Goal: Task Accomplishment & Management: Manage account settings

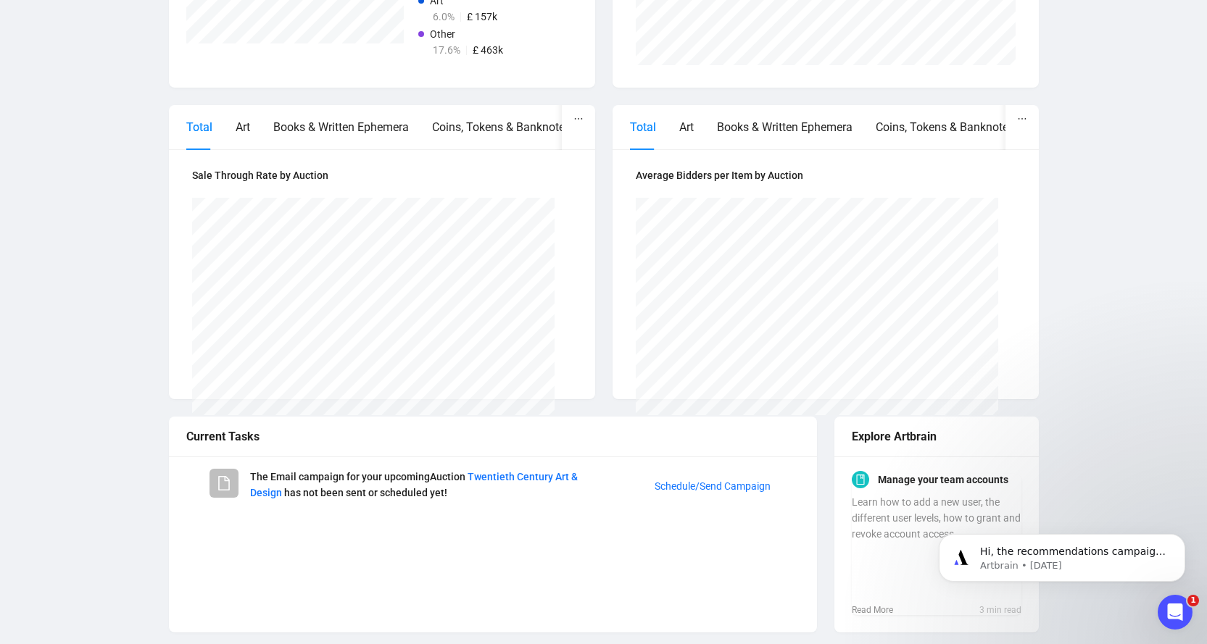
scroll to position [568, 0]
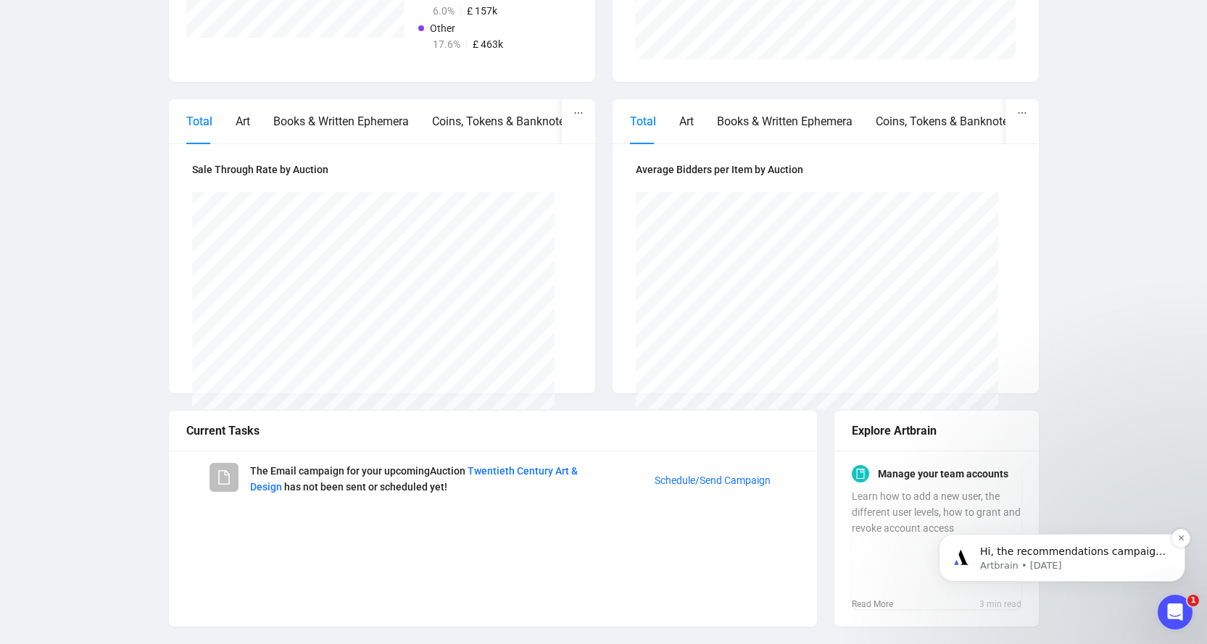
click at [1016, 554] on p "Hi, the recommendations campaign for your upcoming fine art &amp; antiques was …" at bounding box center [1073, 552] width 187 height 14
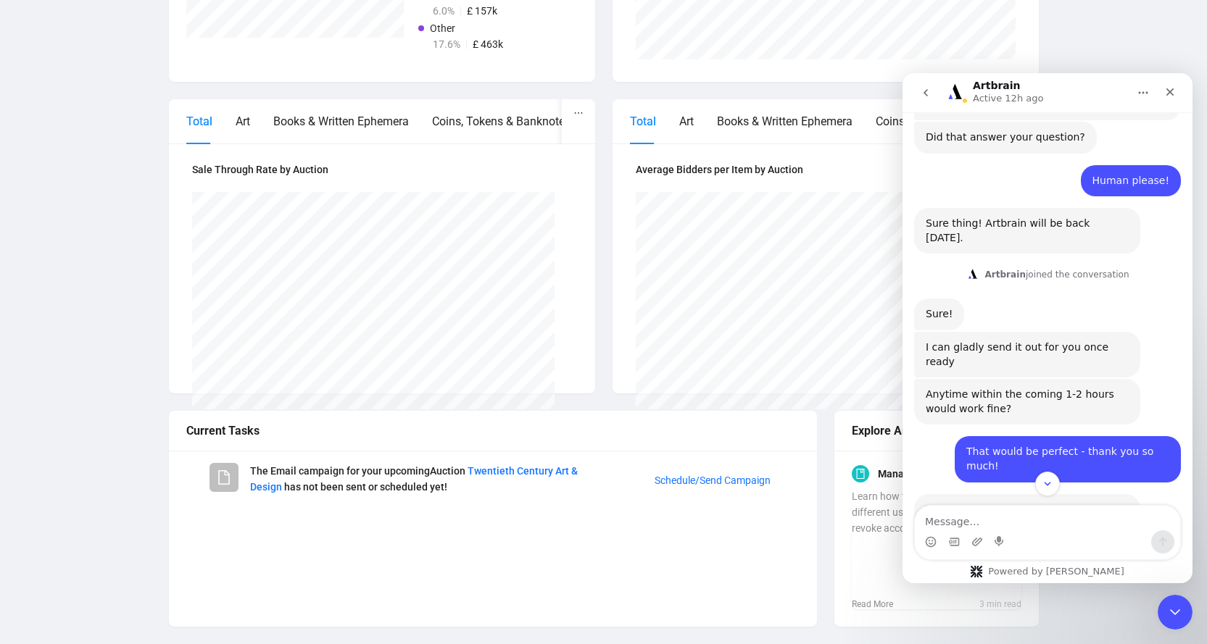
scroll to position [594, 0]
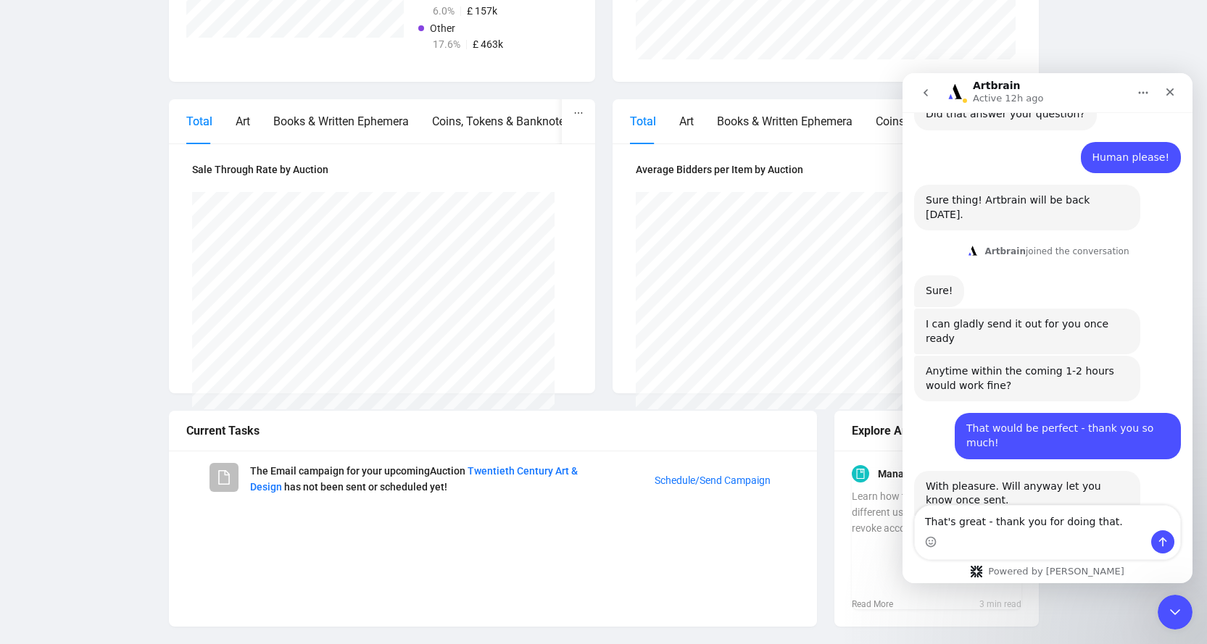
type textarea "That's great - thank you for doing that."
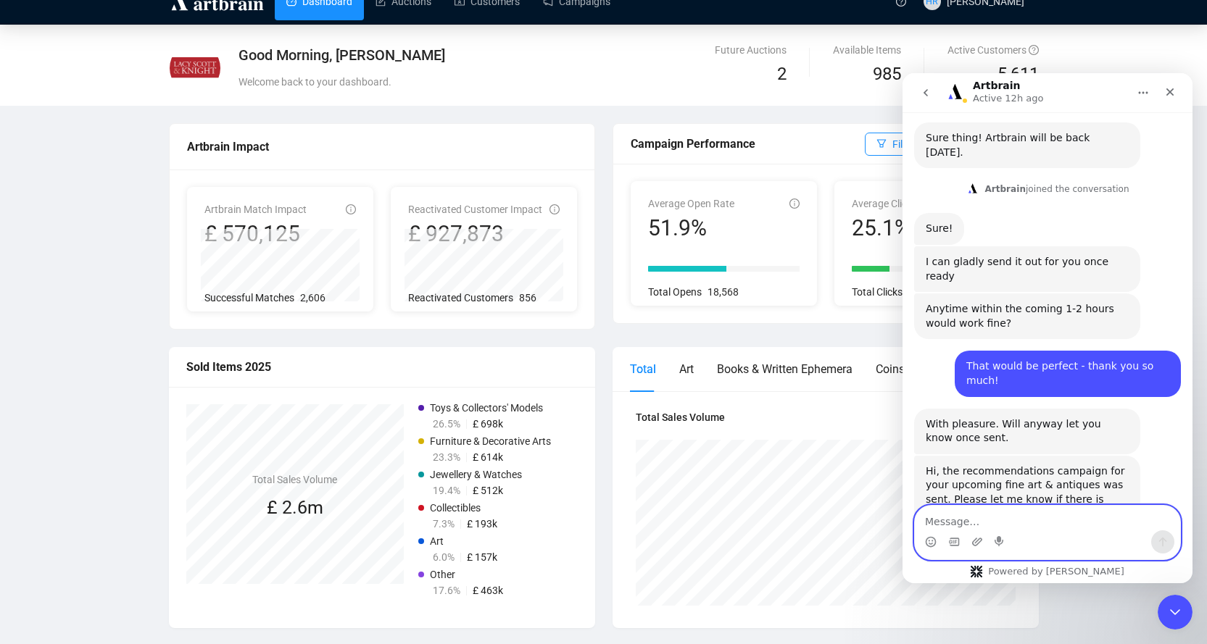
scroll to position [0, 0]
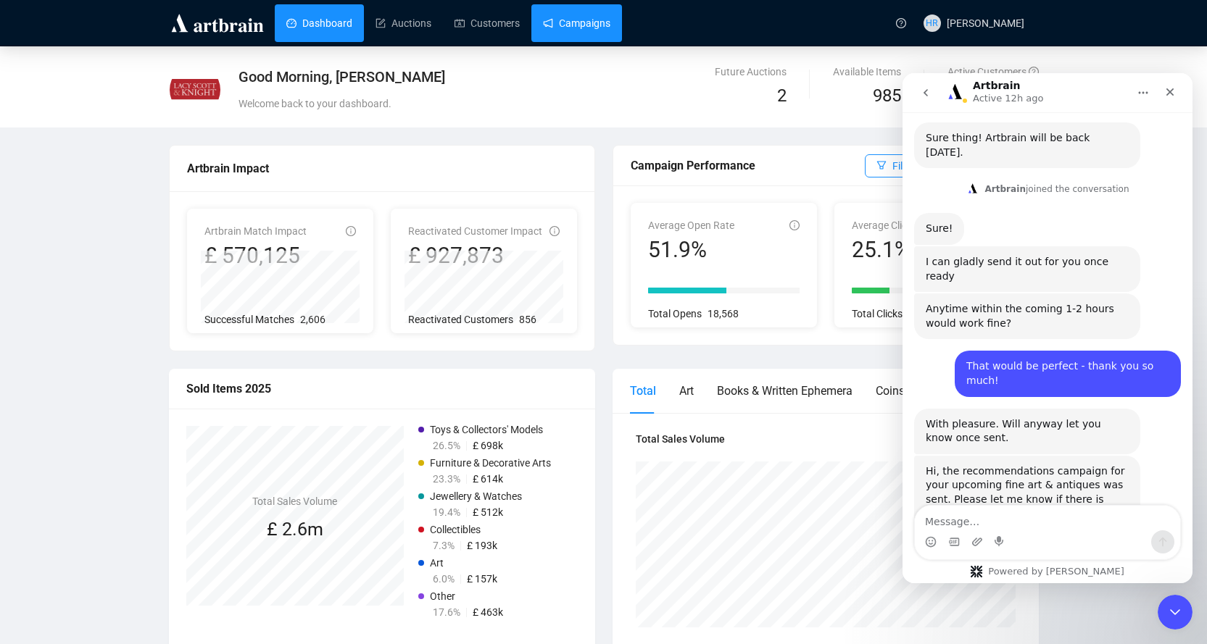
click at [568, 14] on link "Campaigns" at bounding box center [576, 23] width 67 height 38
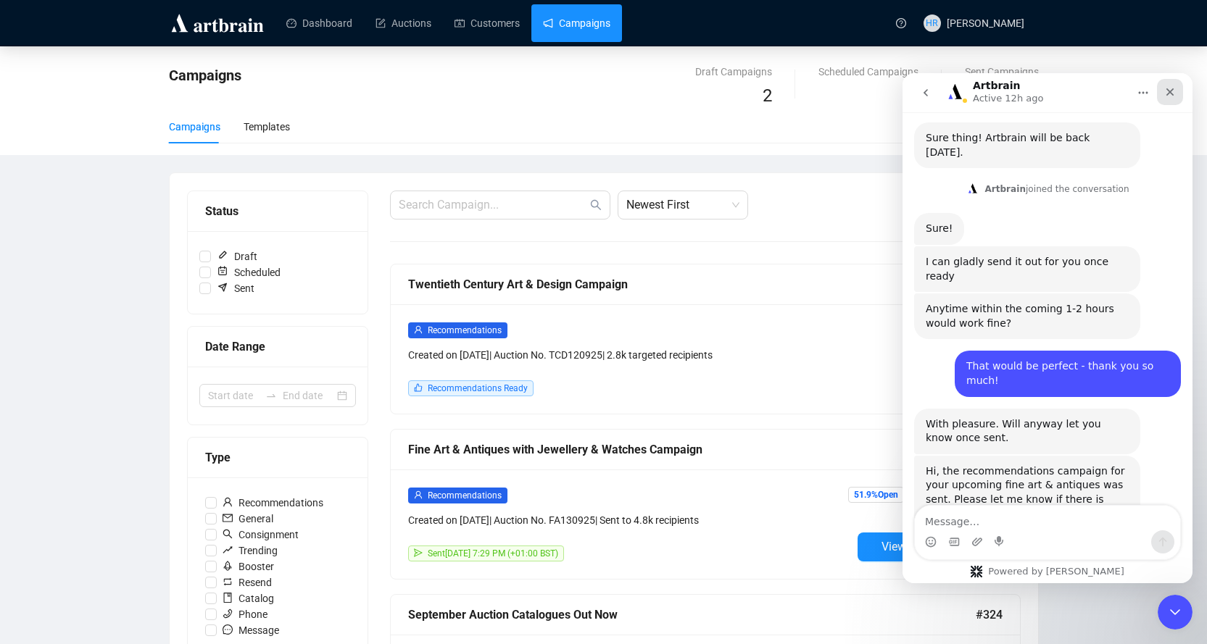
click at [1174, 88] on icon "Close" at bounding box center [1170, 92] width 12 height 12
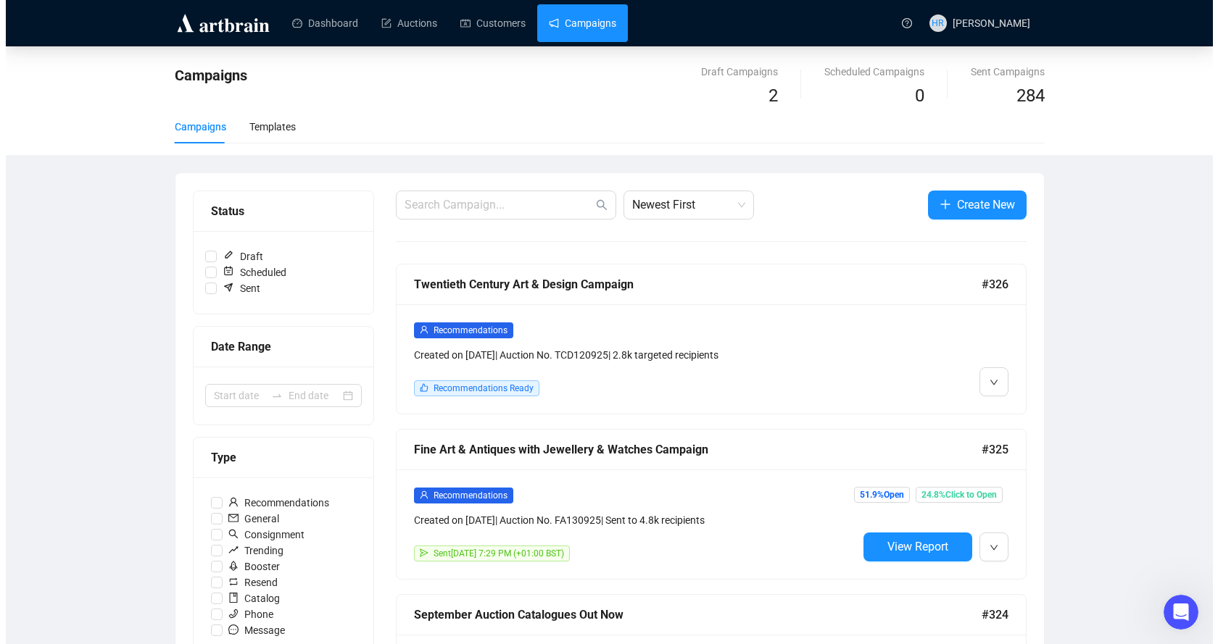
scroll to position [656, 0]
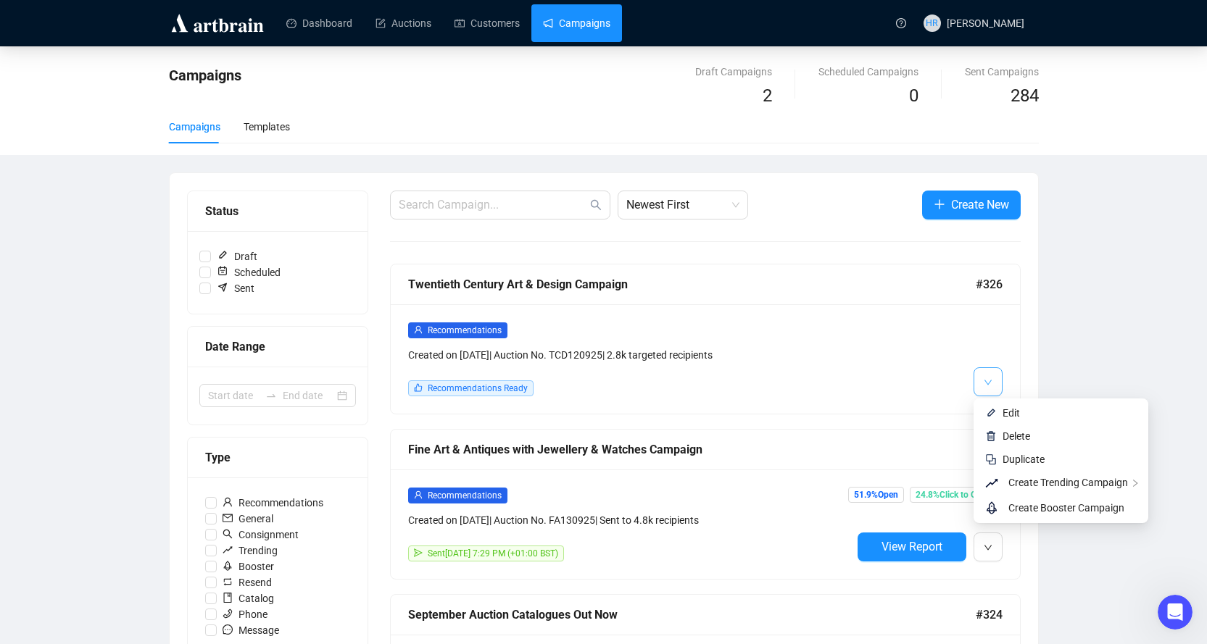
click at [1000, 381] on button "button" at bounding box center [987, 381] width 29 height 29
click at [1000, 411] on li "Edit" at bounding box center [1060, 413] width 169 height 23
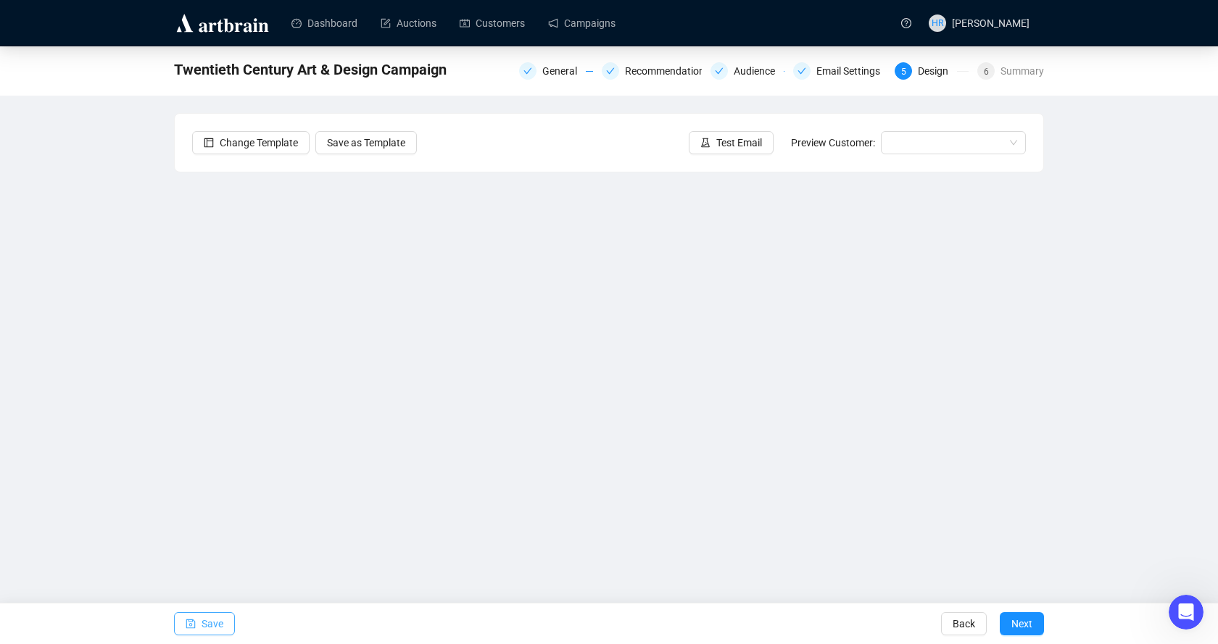
click at [199, 619] on button "Save" at bounding box center [204, 623] width 61 height 23
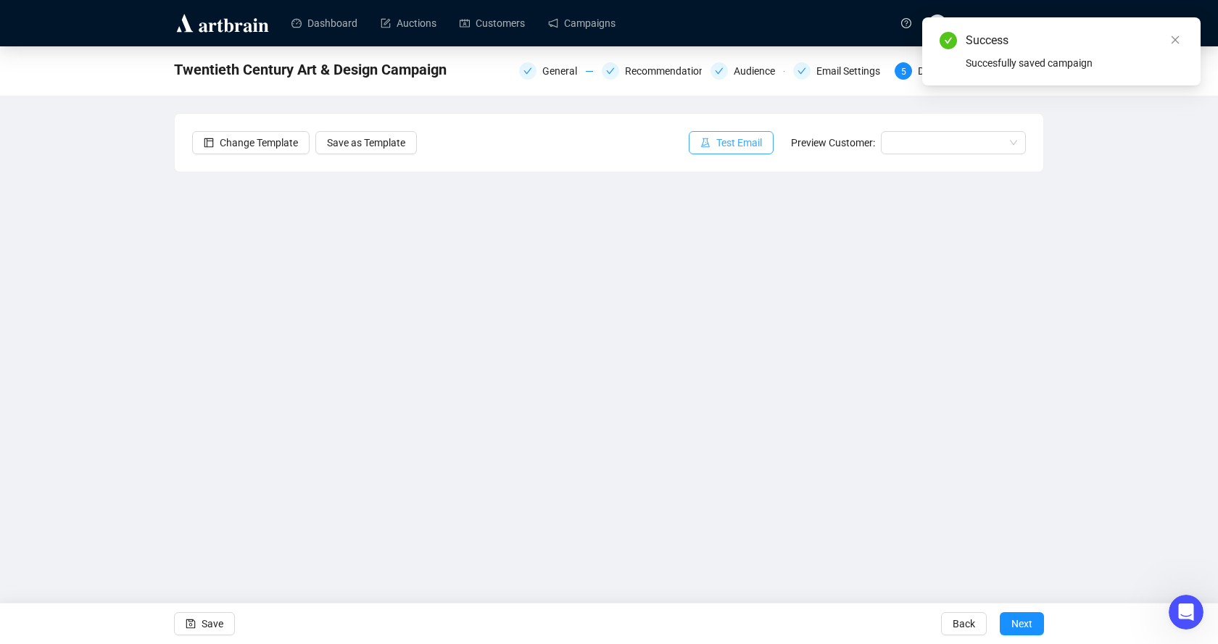
click at [707, 144] on icon "experiment" at bounding box center [705, 143] width 10 height 10
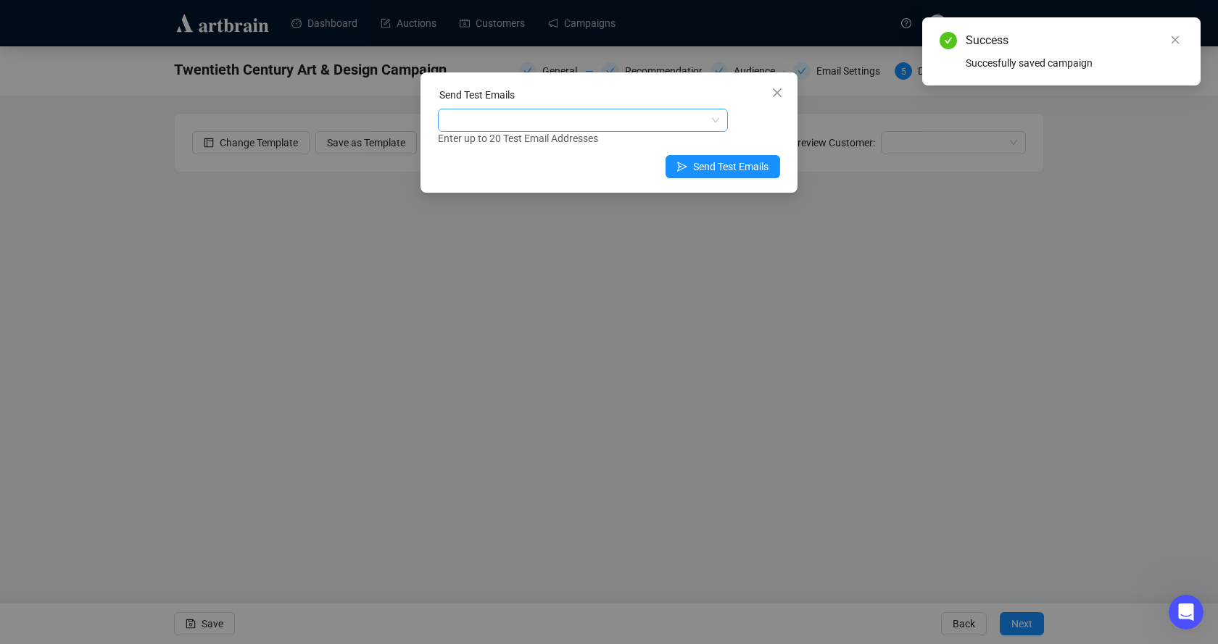
click at [628, 114] on div at bounding box center [575, 120] width 269 height 20
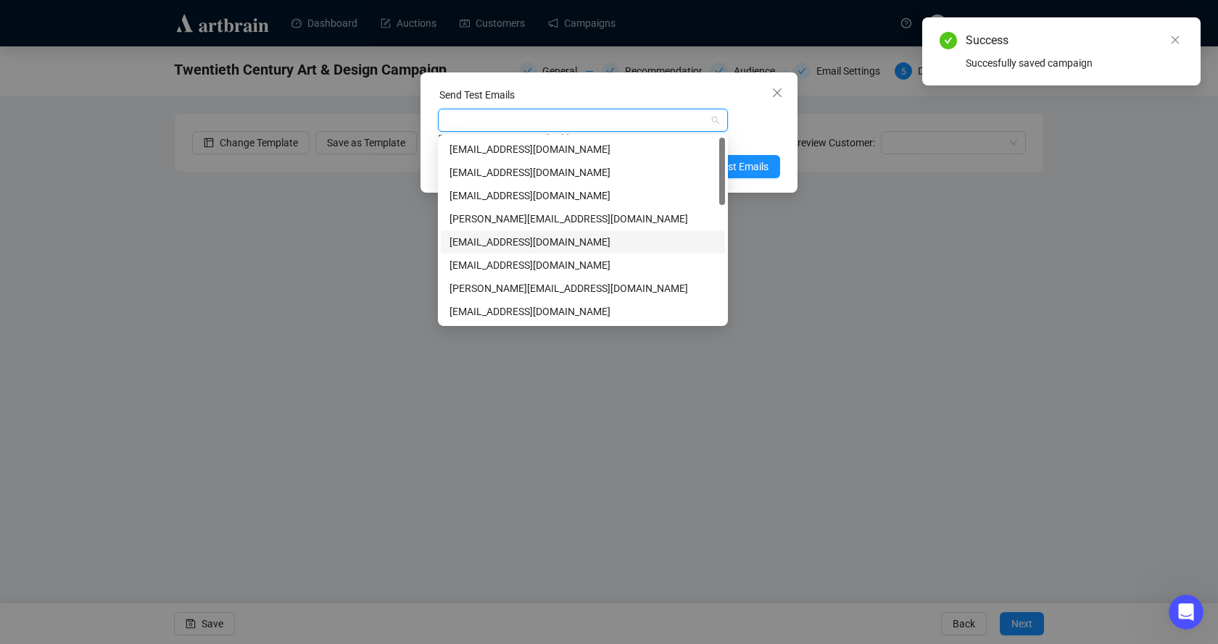
click at [469, 238] on div "[EMAIL_ADDRESS][DOMAIN_NAME]" at bounding box center [582, 242] width 267 height 16
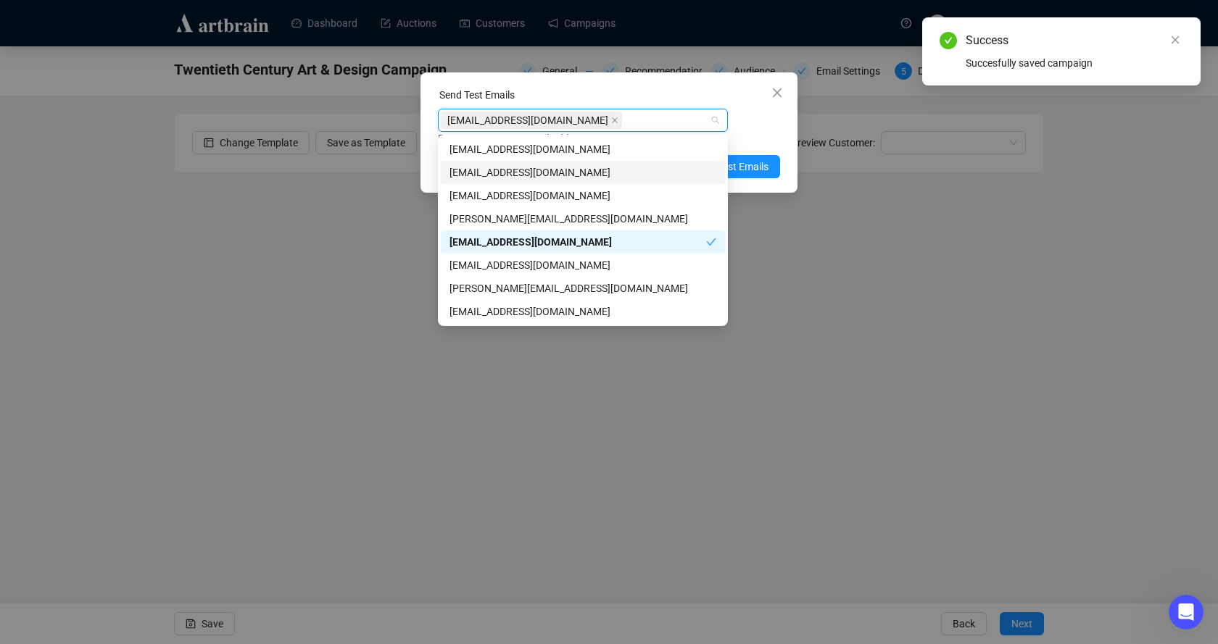
click at [506, 167] on div "[EMAIL_ADDRESS][DOMAIN_NAME]" at bounding box center [582, 173] width 267 height 16
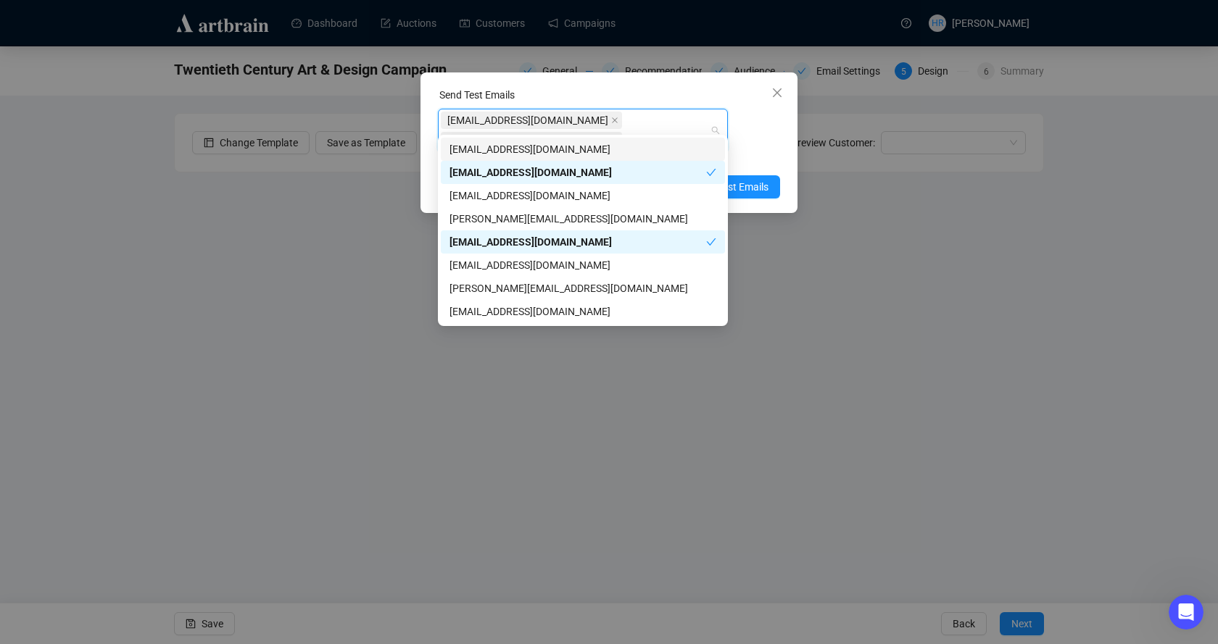
click at [755, 124] on div "[EMAIL_ADDRESS][DOMAIN_NAME] [EMAIL_ADDRESS][DOMAIN_NAME] Enter up to 20 Test E…" at bounding box center [609, 138] width 342 height 58
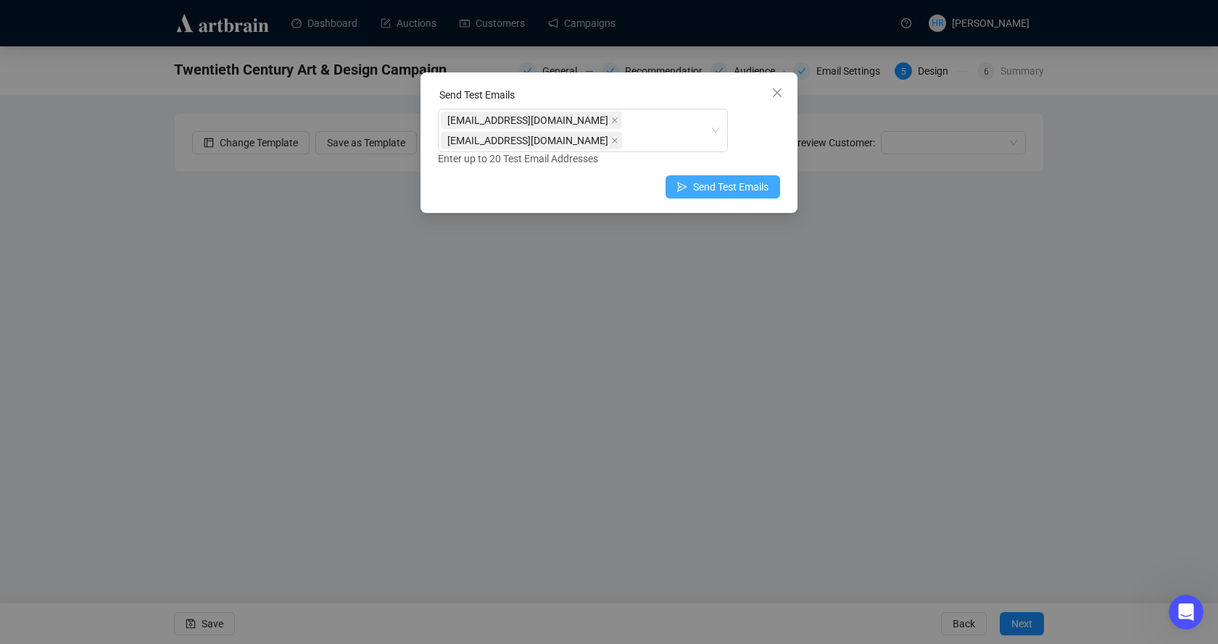
click at [724, 179] on span "Send Test Emails" at bounding box center [730, 187] width 75 height 16
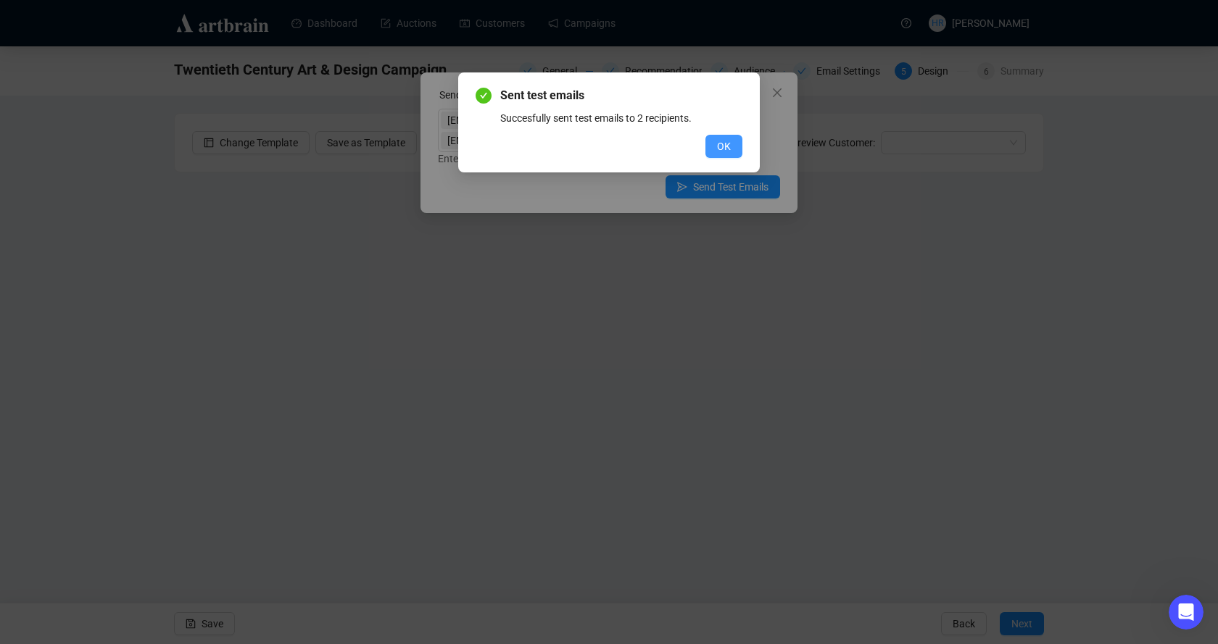
click at [728, 149] on span "OK" at bounding box center [724, 146] width 14 height 16
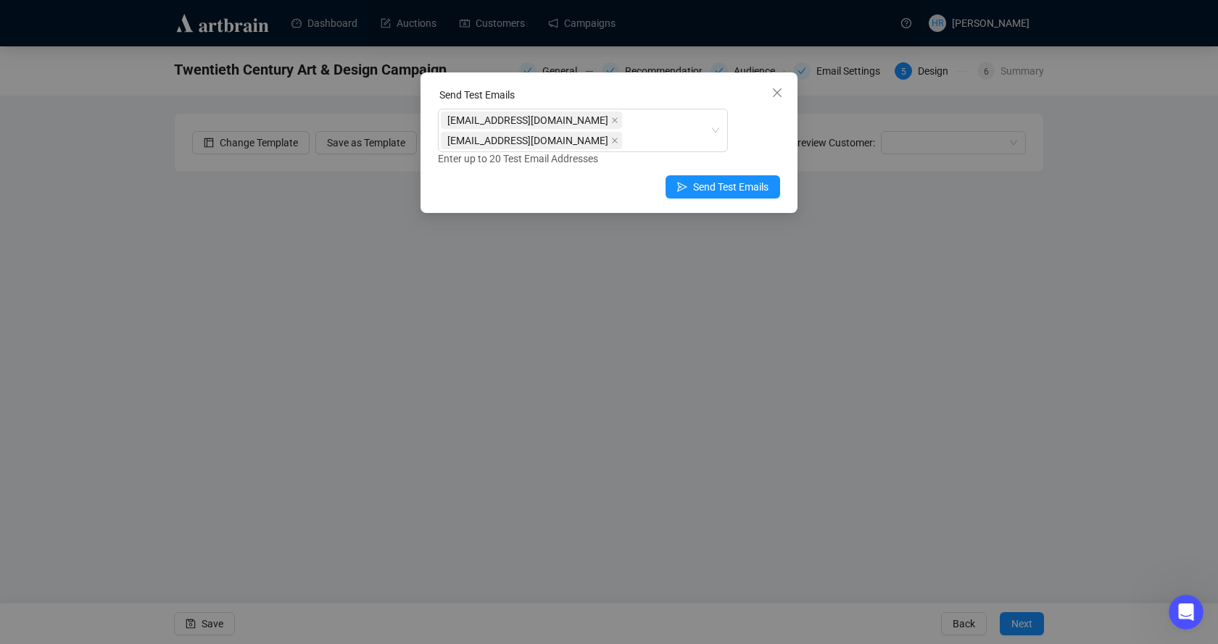
click at [774, 96] on icon "close" at bounding box center [777, 92] width 9 height 9
